Goal: Task Accomplishment & Management: Use online tool/utility

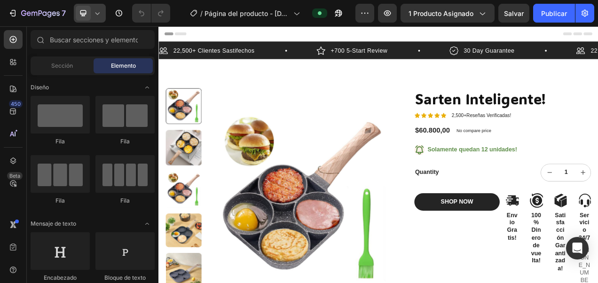
click at [102, 16] on div at bounding box center [90, 13] width 32 height 19
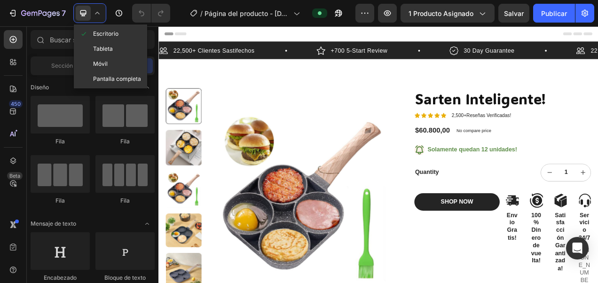
drag, startPoint x: 118, startPoint y: 59, endPoint x: 130, endPoint y: 67, distance: 14.4
click at [118, 71] on div "Móvil" at bounding box center [111, 78] width 70 height 15
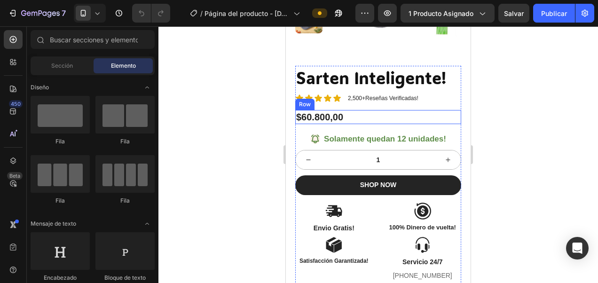
scroll to position [188, 0]
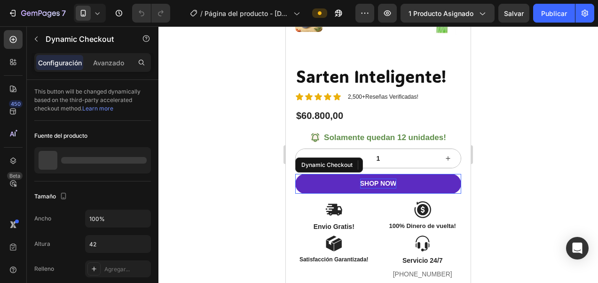
click at [380, 181] on div "SHOP NOW" at bounding box center [378, 184] width 37 height 10
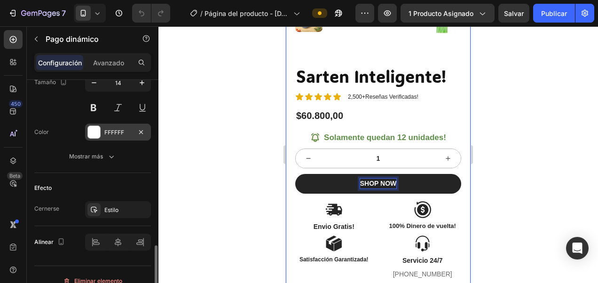
scroll to position [480, 0]
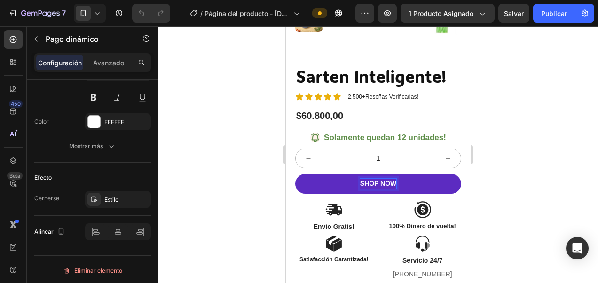
click at [428, 174] on button "SHOP NOW" at bounding box center [378, 184] width 166 height 20
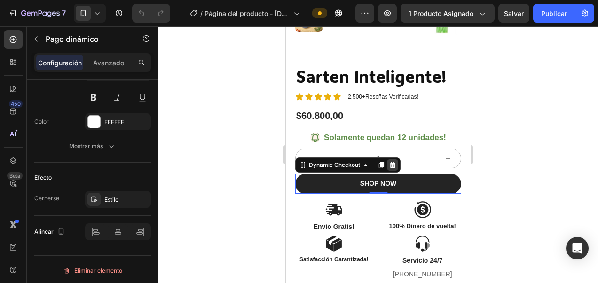
click at [392, 162] on icon at bounding box center [393, 165] width 8 height 8
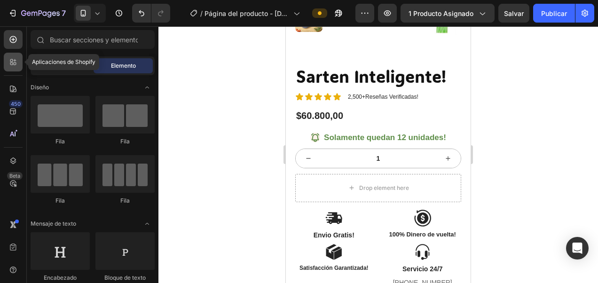
click at [16, 62] on icon at bounding box center [12, 61] width 9 height 9
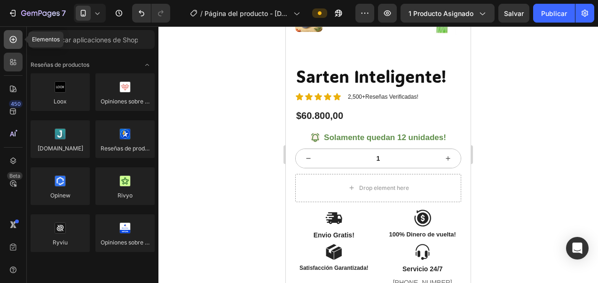
click at [11, 37] on icon at bounding box center [13, 39] width 7 height 7
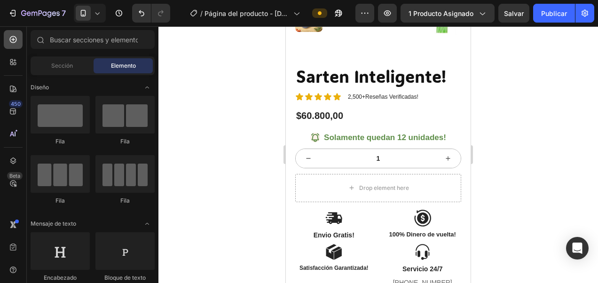
click at [15, 39] on icon at bounding box center [12, 39] width 9 height 9
click at [13, 40] on icon at bounding box center [13, 39] width 7 height 7
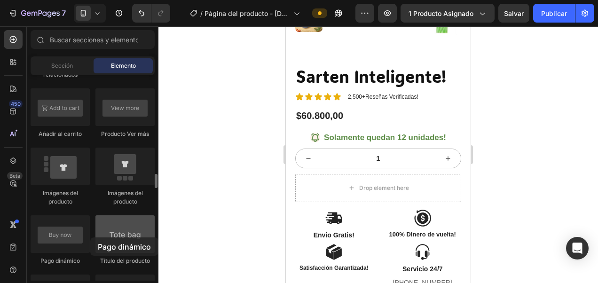
scroll to position [203, 0]
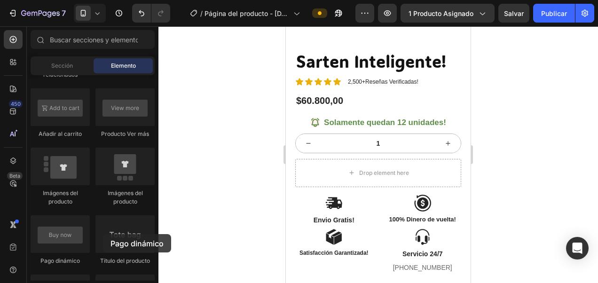
drag, startPoint x: 354, startPoint y: 265, endPoint x: 356, endPoint y: 163, distance: 102.5
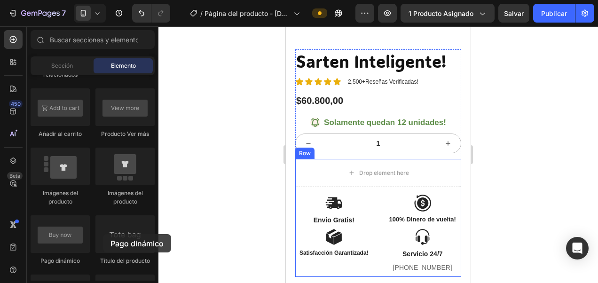
click at [359, 169] on div "Drop element here" at bounding box center [384, 173] width 50 height 8
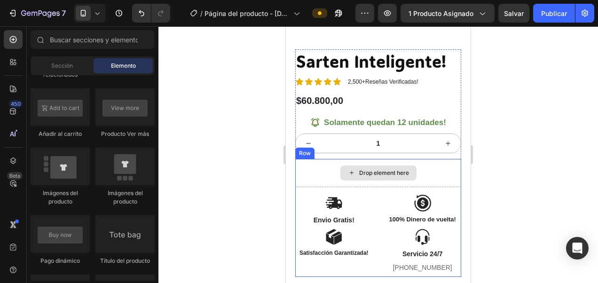
scroll to position [212, 0]
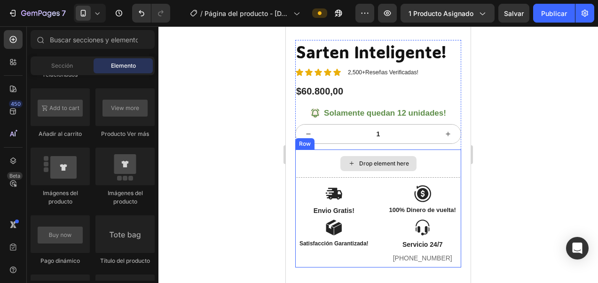
click at [327, 166] on div "Drop element here" at bounding box center [378, 164] width 166 height 28
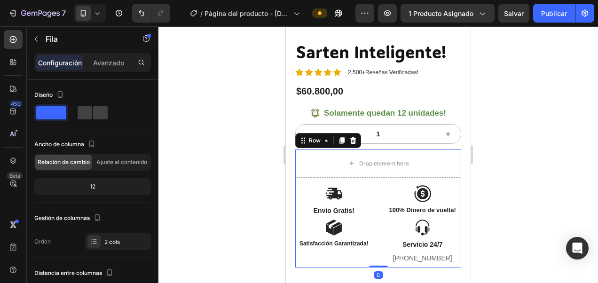
click at [244, 170] on div at bounding box center [378, 154] width 440 height 257
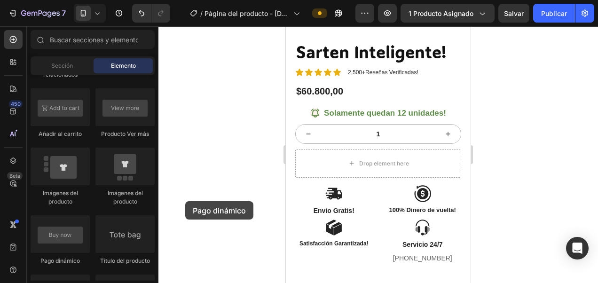
scroll to position [217, 0]
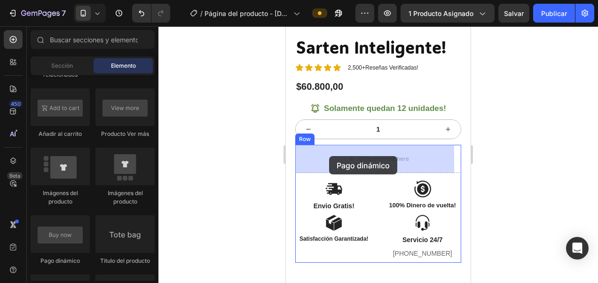
drag, startPoint x: 340, startPoint y: 263, endPoint x: 331, endPoint y: 154, distance: 109.0
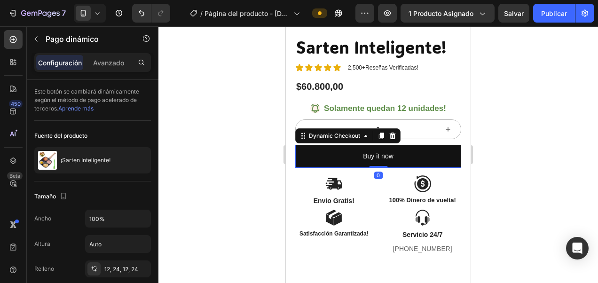
click at [209, 151] on div at bounding box center [378, 154] width 440 height 257
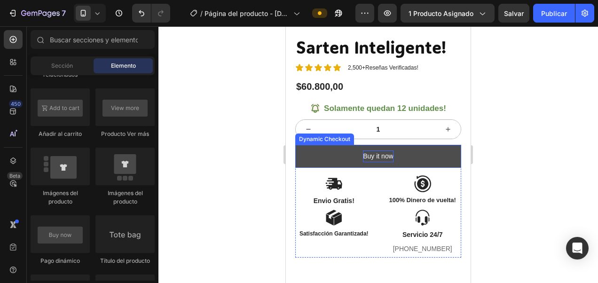
click at [370, 152] on div "Buy it now" at bounding box center [378, 156] width 31 height 12
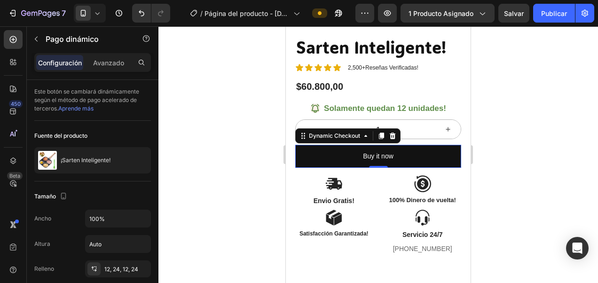
click at [547, 73] on div at bounding box center [378, 154] width 440 height 257
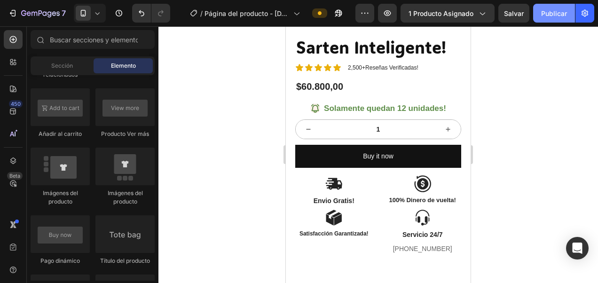
click at [551, 17] on font "Publicar" at bounding box center [554, 13] width 26 height 10
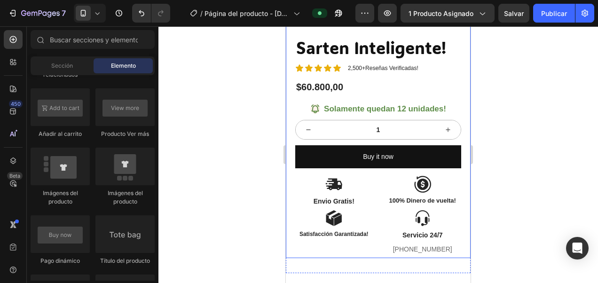
scroll to position [0, 0]
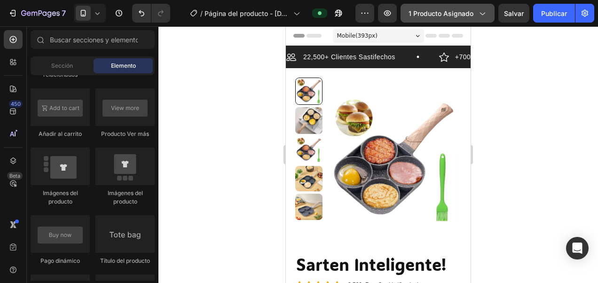
click at [482, 14] on icon "button" at bounding box center [482, 14] width 5 height 3
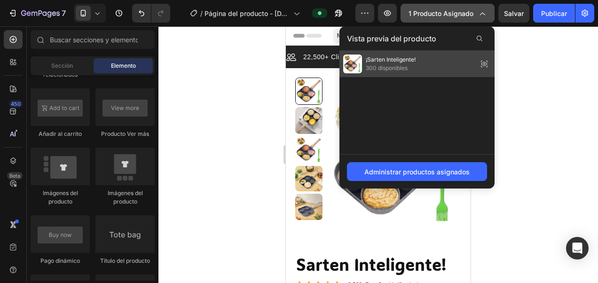
click at [426, 61] on div "¡Sarten Inteligente! 300 disponibles" at bounding box center [416, 64] width 155 height 26
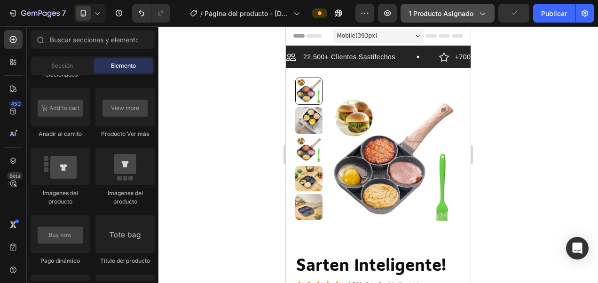
click at [486, 14] on icon "button" at bounding box center [481, 12] width 9 height 9
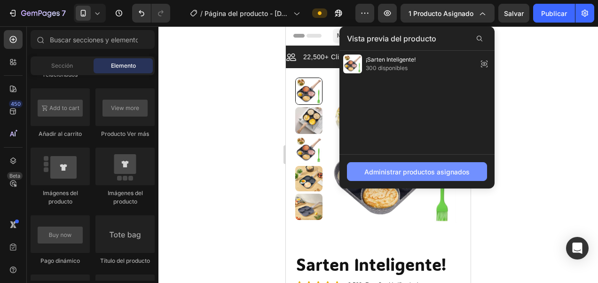
click at [427, 171] on font "Administrar productos asignados" at bounding box center [416, 172] width 105 height 10
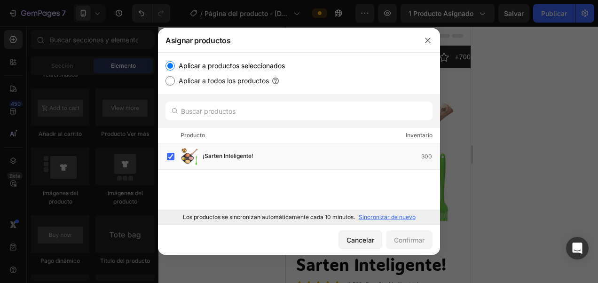
click at [400, 216] on p "Sincronizar de nuevo" at bounding box center [387, 217] width 57 height 8
click at [431, 38] on icon "button" at bounding box center [428, 41] width 8 height 8
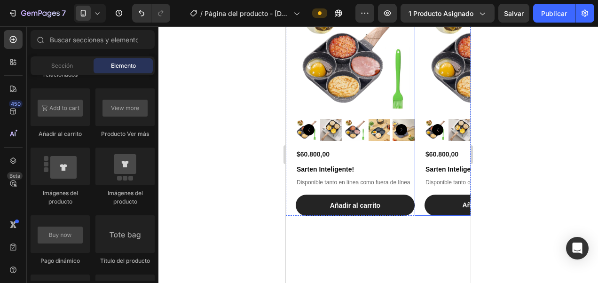
scroll to position [470, 0]
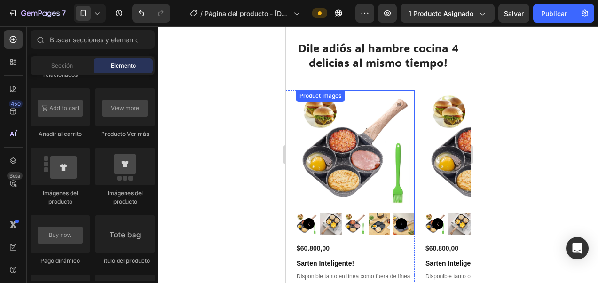
click at [379, 136] on img at bounding box center [355, 149] width 119 height 119
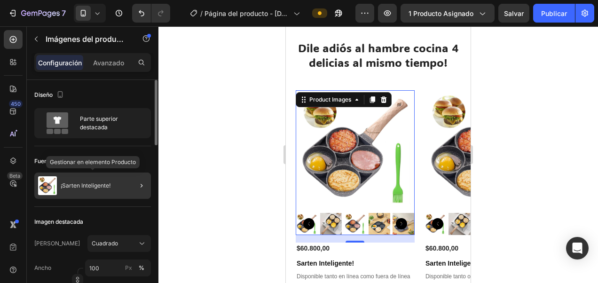
click at [93, 184] on p "¡Sarten Inteligente!" at bounding box center [86, 185] width 50 height 7
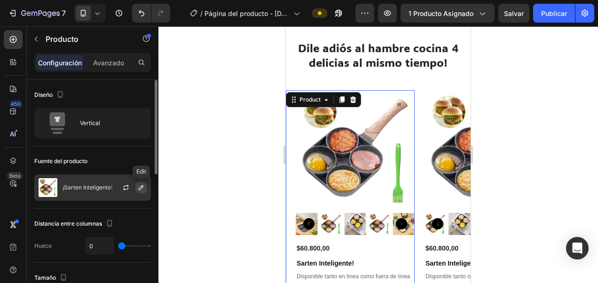
click at [139, 185] on icon "button" at bounding box center [141, 188] width 8 height 8
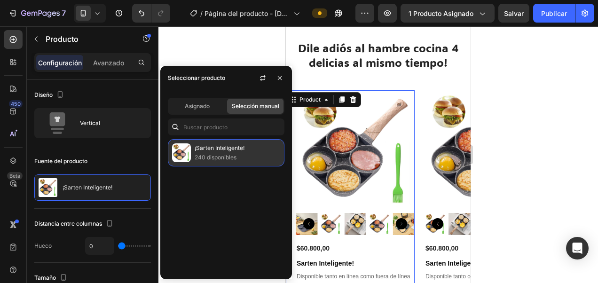
click at [204, 153] on p "240 disponibles" at bounding box center [238, 157] width 86 height 9
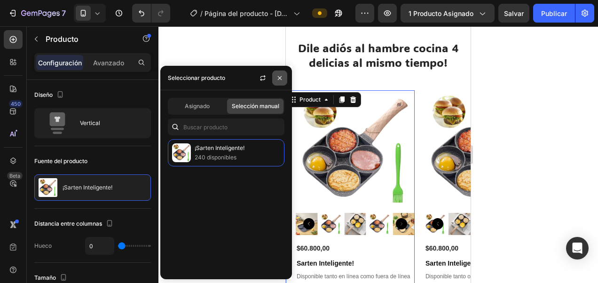
click at [281, 80] on icon "button" at bounding box center [280, 78] width 8 height 8
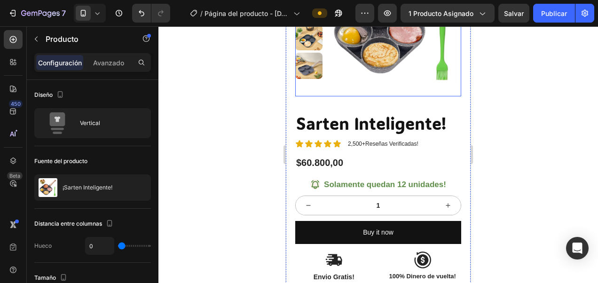
scroll to position [221, 0]
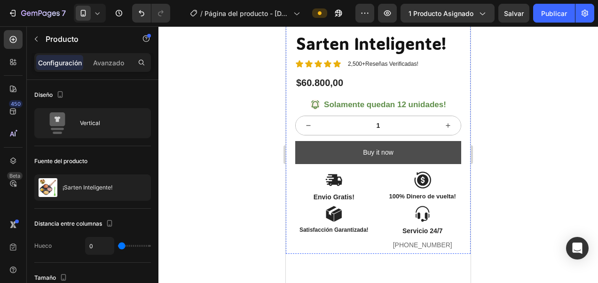
click at [406, 92] on div "Sarten Inteligente! Product Title Icon Icon Icon Icon Icon Icon List 2,500+Rese…" at bounding box center [378, 142] width 166 height 222
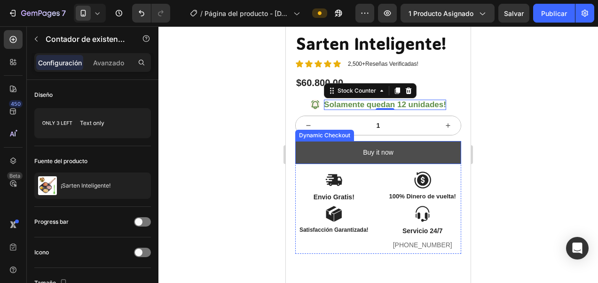
scroll to position [282, 0]
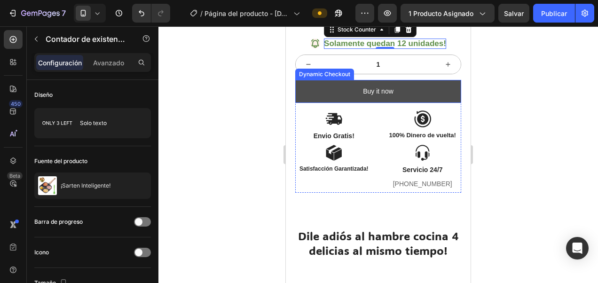
click at [442, 83] on button "Buy it now" at bounding box center [378, 91] width 166 height 23
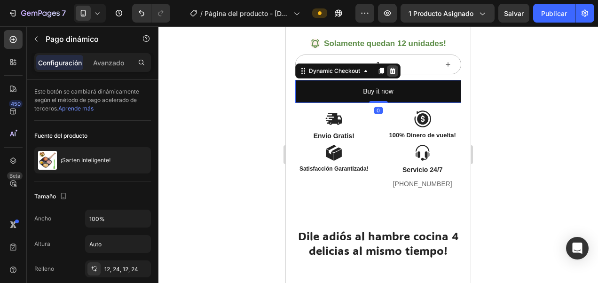
click at [391, 71] on icon at bounding box center [393, 71] width 8 height 8
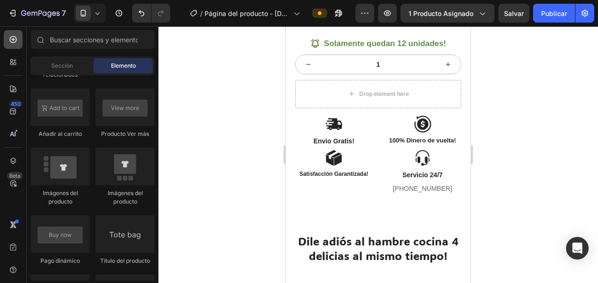
click at [15, 39] on icon at bounding box center [12, 39] width 9 height 9
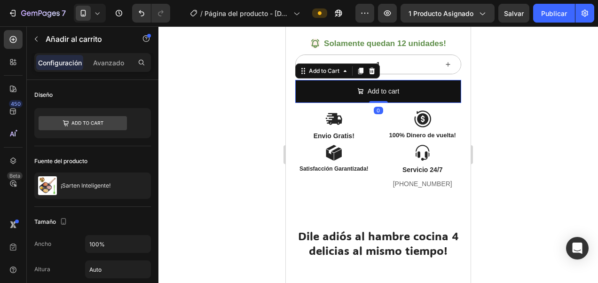
click at [232, 91] on div at bounding box center [378, 154] width 440 height 257
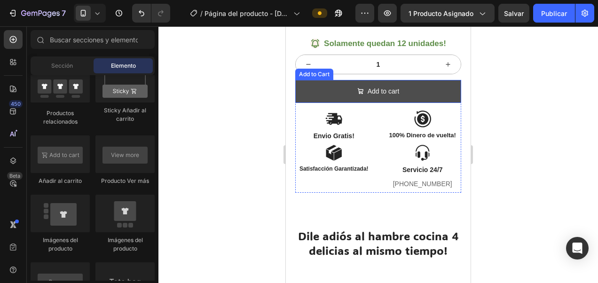
click at [436, 92] on button "Add to cart" at bounding box center [378, 91] width 166 height 23
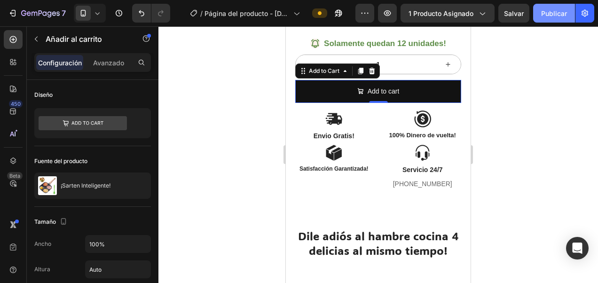
click at [552, 14] on font "Publicar" at bounding box center [554, 13] width 26 height 10
